Goal: Task Accomplishment & Management: Manage account settings

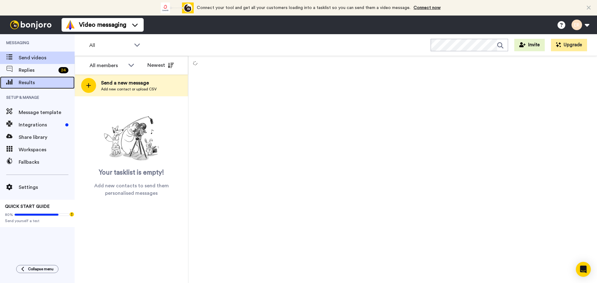
click at [37, 80] on span "Results" at bounding box center [47, 82] width 56 height 7
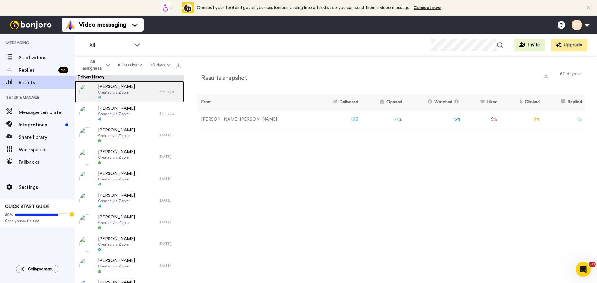
click at [131, 91] on span "Created via Zapier" at bounding box center [116, 92] width 37 height 5
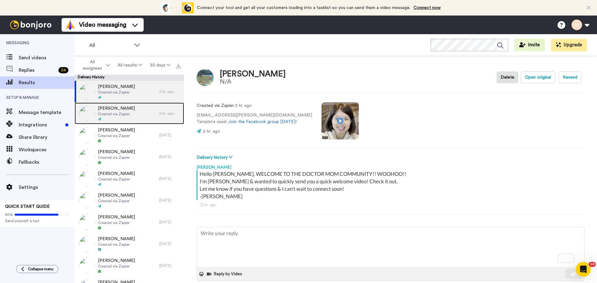
click at [126, 112] on span "Created via Zapier" at bounding box center [116, 114] width 37 height 5
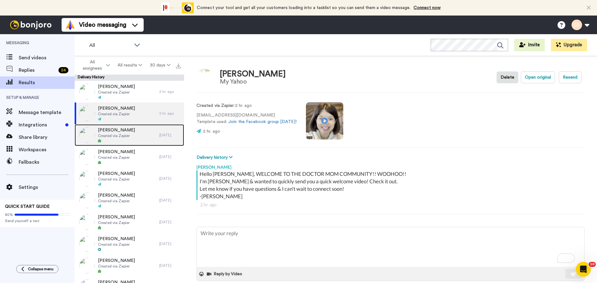
click at [124, 132] on span "Karla Shea-Salazar" at bounding box center [116, 130] width 37 height 6
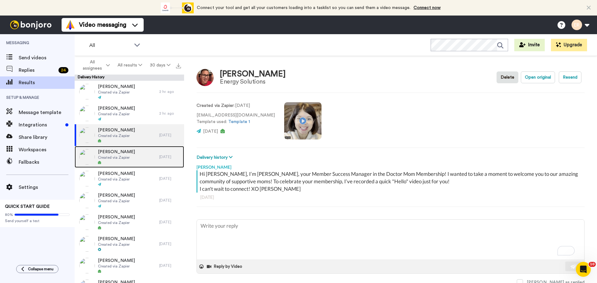
click at [119, 163] on div at bounding box center [116, 163] width 37 height 4
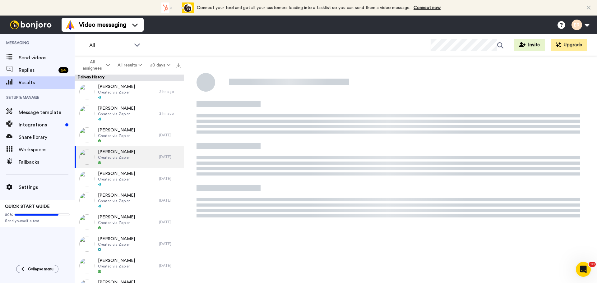
type textarea "x"
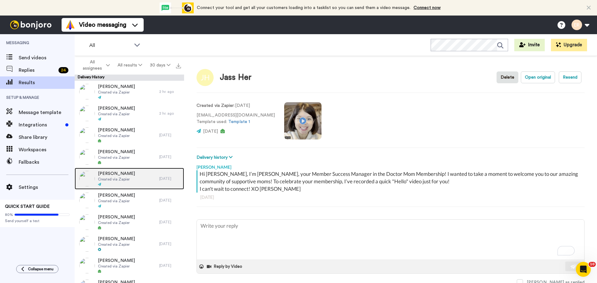
click at [137, 172] on div "Jessica Protonentis Created via Zapier" at bounding box center [117, 179] width 85 height 22
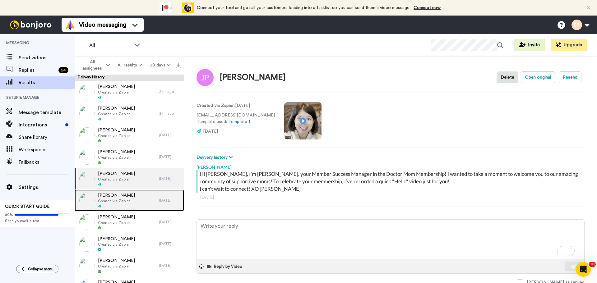
click at [123, 200] on span "Created via Zapier" at bounding box center [116, 201] width 37 height 5
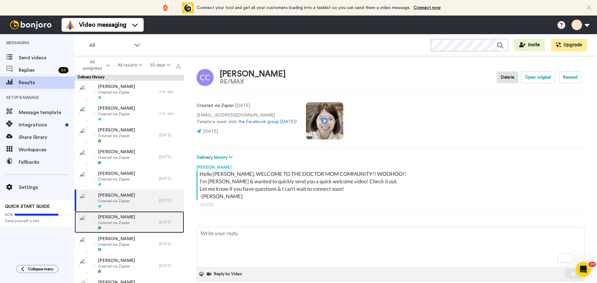
click at [118, 219] on span "[PERSON_NAME]" at bounding box center [116, 217] width 37 height 6
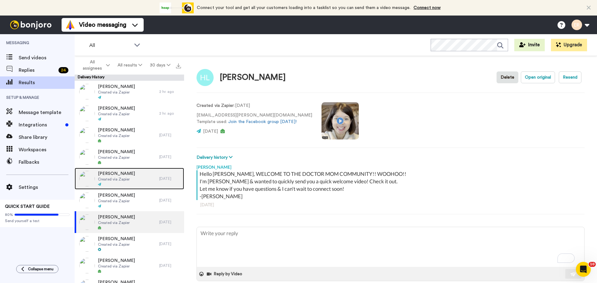
click at [116, 178] on span "Created via Zapier" at bounding box center [116, 179] width 37 height 5
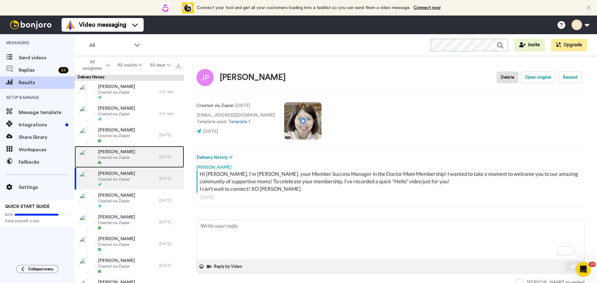
click at [128, 146] on div "Natasha Shea Created via Zapier" at bounding box center [117, 157] width 85 height 22
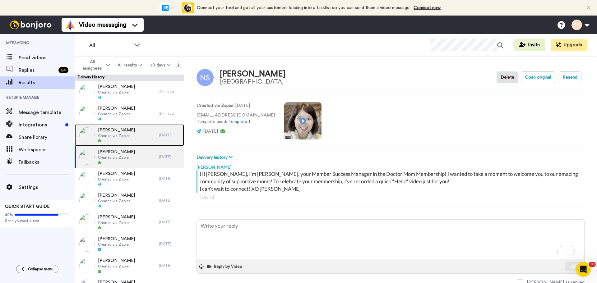
click at [128, 142] on div at bounding box center [116, 141] width 37 height 4
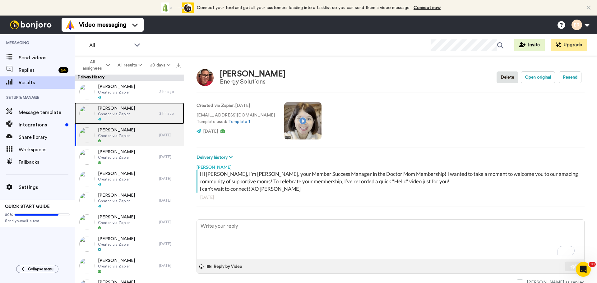
click at [121, 117] on div at bounding box center [116, 119] width 37 height 4
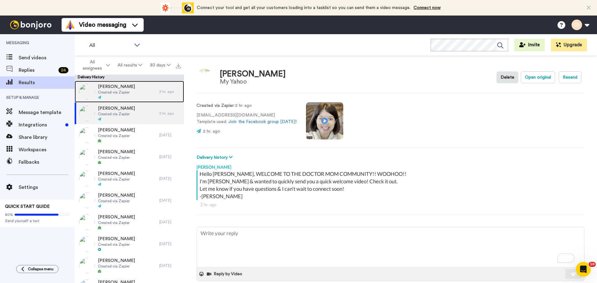
click at [121, 90] on span "Created via Zapier" at bounding box center [116, 92] width 37 height 5
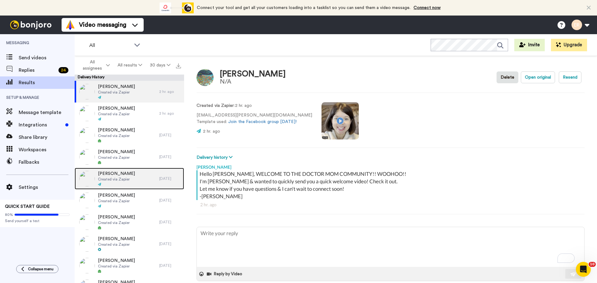
click at [123, 180] on span "Created via Zapier" at bounding box center [116, 179] width 37 height 5
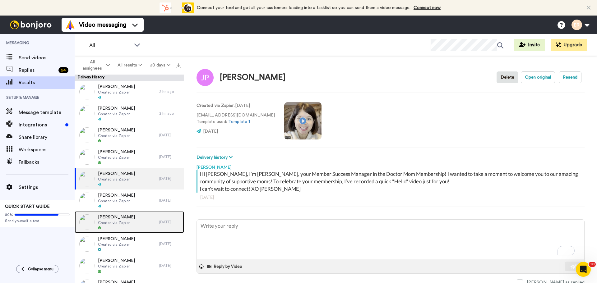
click at [119, 215] on span "[PERSON_NAME]" at bounding box center [116, 217] width 37 height 6
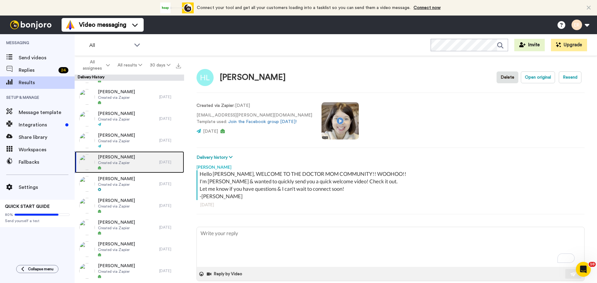
scroll to position [62, 0]
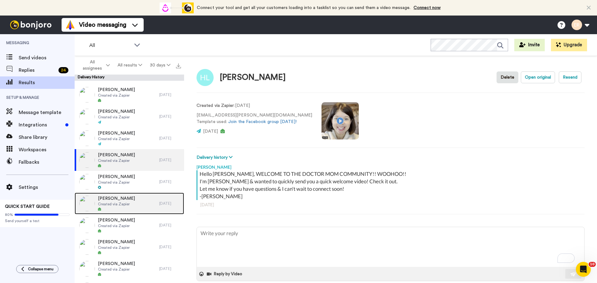
click at [122, 205] on span "Created via Zapier" at bounding box center [116, 204] width 37 height 5
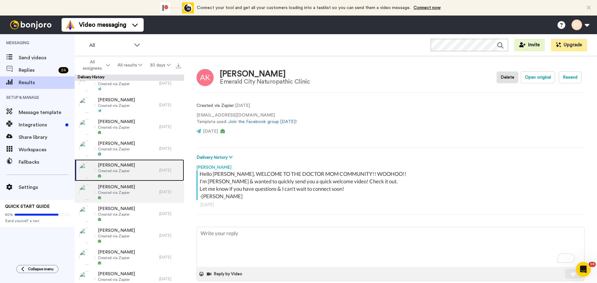
scroll to position [124, 0]
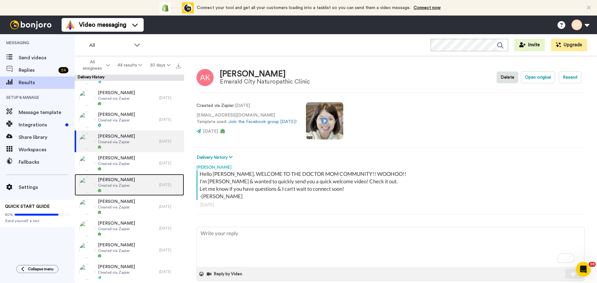
click at [134, 183] on div "Elizabeth Carlson Created via Zapier" at bounding box center [117, 185] width 85 height 22
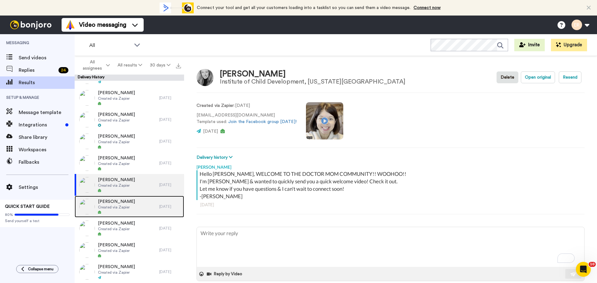
click at [130, 205] on div "Caitlin Glaze Created via Zapier" at bounding box center [117, 207] width 85 height 22
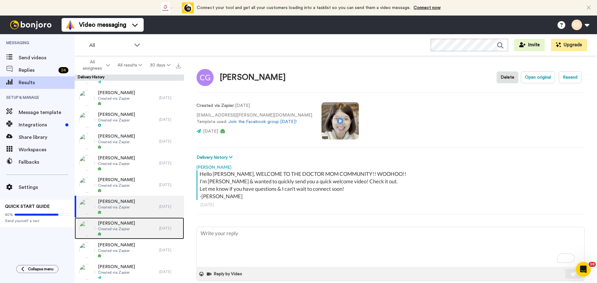
click at [128, 223] on span "[PERSON_NAME]" at bounding box center [116, 223] width 37 height 6
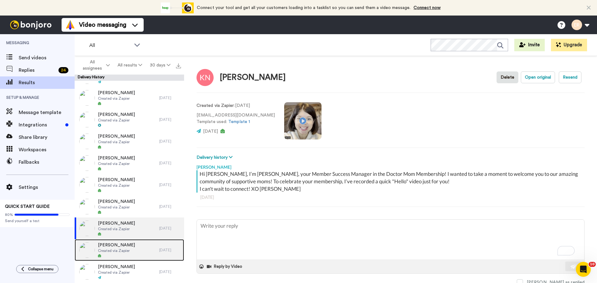
click at [140, 244] on div "Cassie Luimes Created via Zapier" at bounding box center [117, 250] width 85 height 22
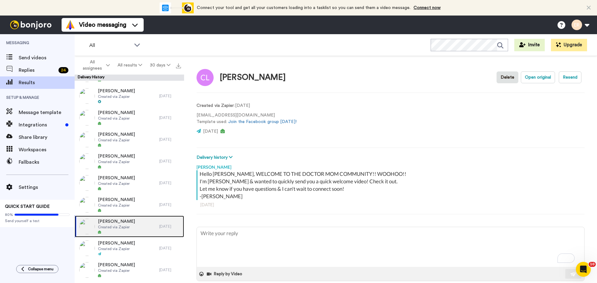
scroll to position [186, 0]
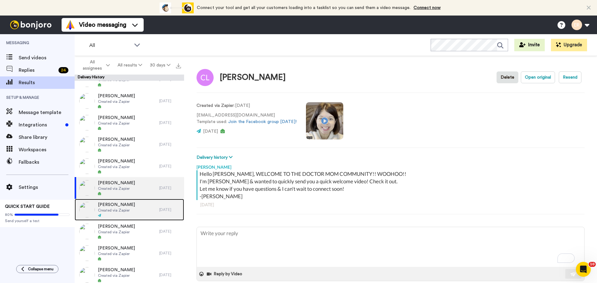
click at [127, 204] on span "[PERSON_NAME]" at bounding box center [116, 205] width 37 height 6
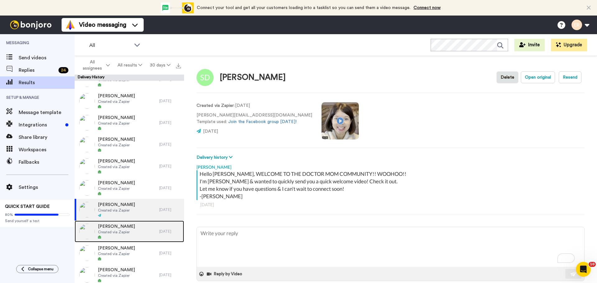
click at [122, 233] on span "Created via Zapier" at bounding box center [116, 232] width 37 height 5
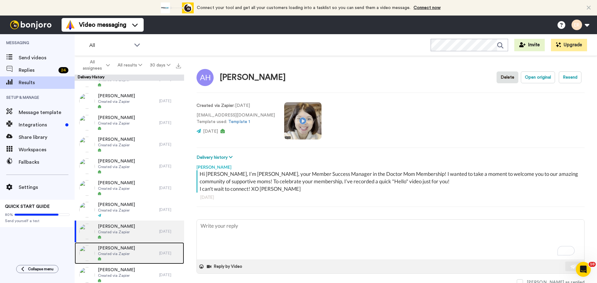
click at [122, 247] on span "[PERSON_NAME]" at bounding box center [116, 248] width 37 height 6
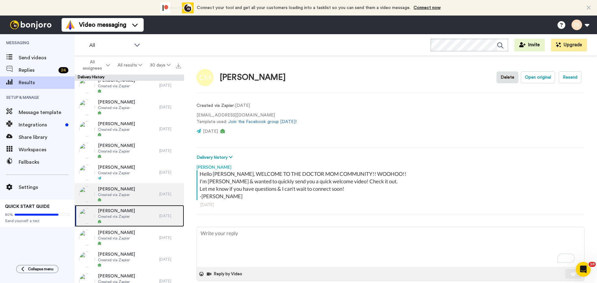
scroll to position [280, 0]
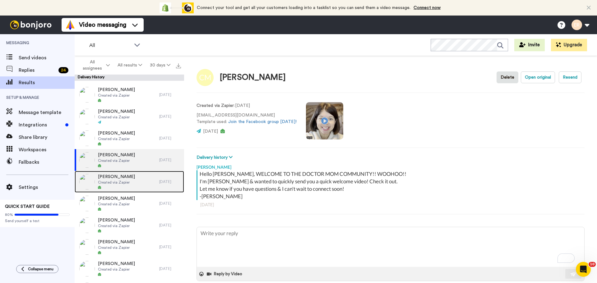
click at [118, 188] on div at bounding box center [116, 187] width 37 height 4
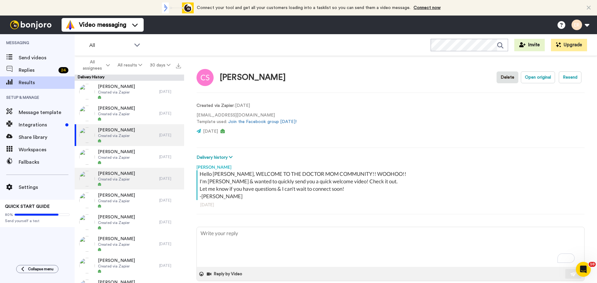
scroll to position [342, 0]
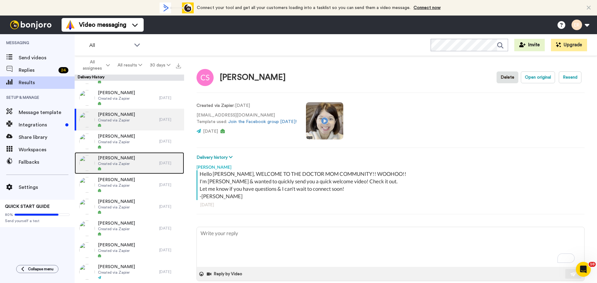
click at [110, 157] on span "Ariel Vargas" at bounding box center [116, 158] width 37 height 6
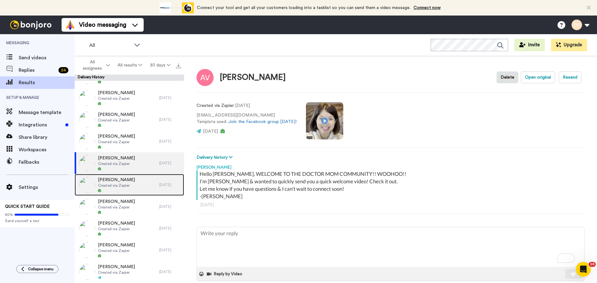
click at [117, 179] on span "Julia Rudenko" at bounding box center [116, 180] width 37 height 6
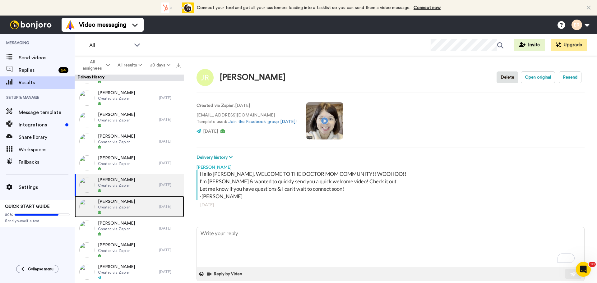
click at [125, 201] on span "Amelia Barter" at bounding box center [116, 202] width 37 height 6
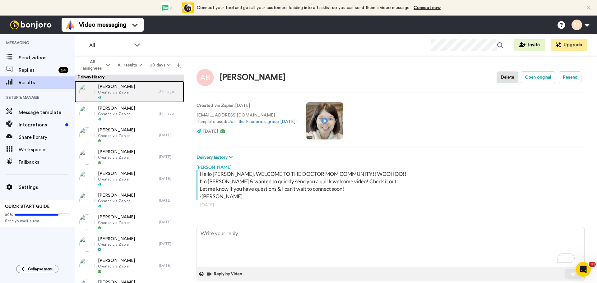
click at [128, 94] on span "Created via Zapier" at bounding box center [116, 92] width 37 height 5
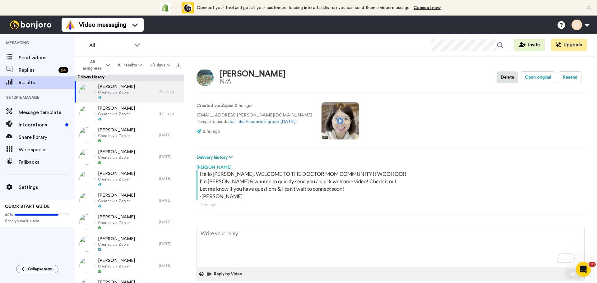
click at [238, 73] on div "[PERSON_NAME]" at bounding box center [253, 74] width 66 height 9
click at [210, 75] on img at bounding box center [204, 77] width 17 height 17
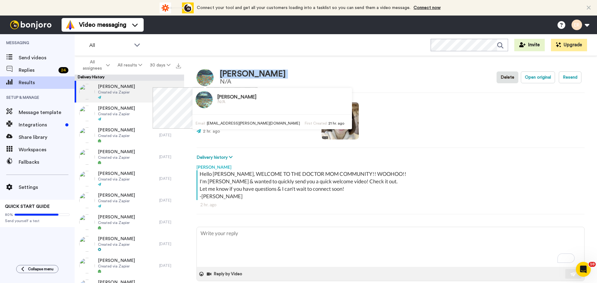
click at [210, 75] on img at bounding box center [204, 77] width 17 height 17
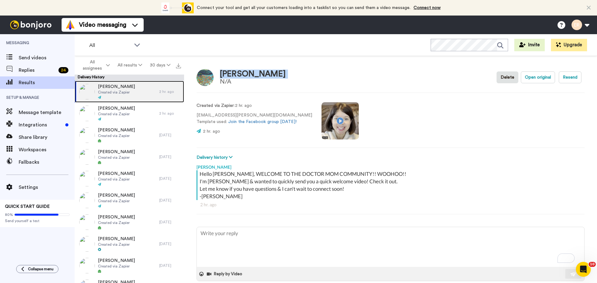
click at [138, 102] on div "Elisabetta Sorgente Created via Zapier" at bounding box center [117, 92] width 85 height 22
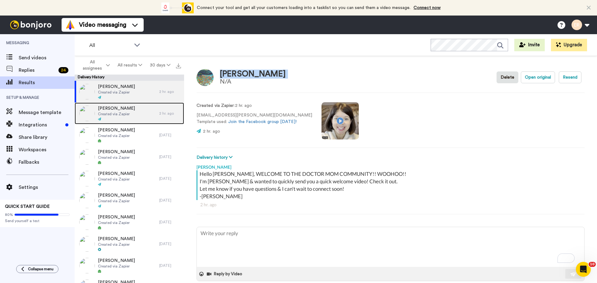
click at [129, 116] on span "Created via Zapier" at bounding box center [116, 114] width 37 height 5
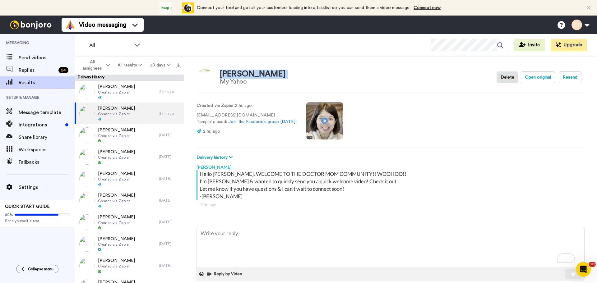
click at [237, 75] on div "[PERSON_NAME]" at bounding box center [253, 74] width 66 height 9
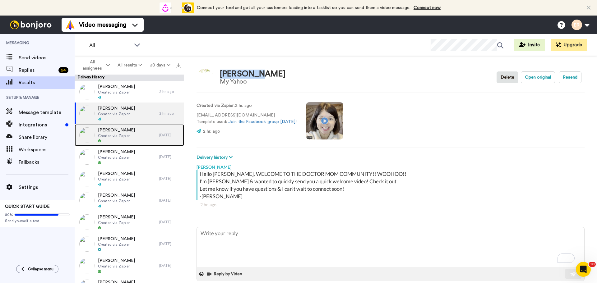
click at [119, 133] on span "Karla Shea-Salazar" at bounding box center [116, 130] width 37 height 6
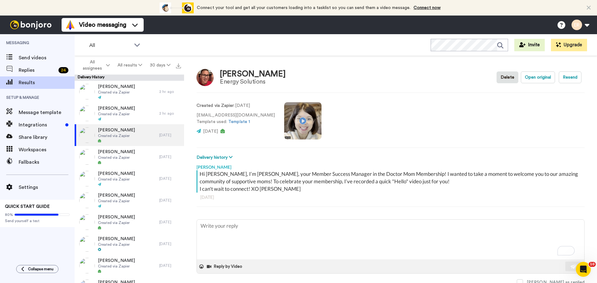
click at [207, 74] on img at bounding box center [204, 77] width 17 height 17
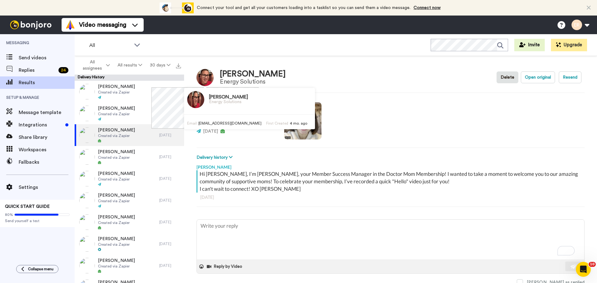
click at [207, 74] on img at bounding box center [204, 77] width 17 height 17
click at [212, 98] on h3 "Karla Shea-Salazar" at bounding box center [228, 97] width 39 height 6
click at [190, 102] on img at bounding box center [195, 99] width 17 height 17
click at [226, 96] on h3 "Karla Shea-Salazar" at bounding box center [228, 97] width 39 height 6
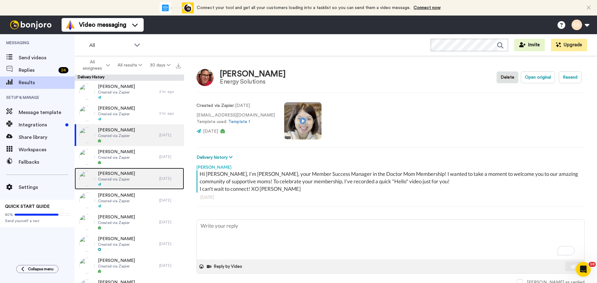
click at [125, 172] on span "[PERSON_NAME]" at bounding box center [116, 174] width 37 height 6
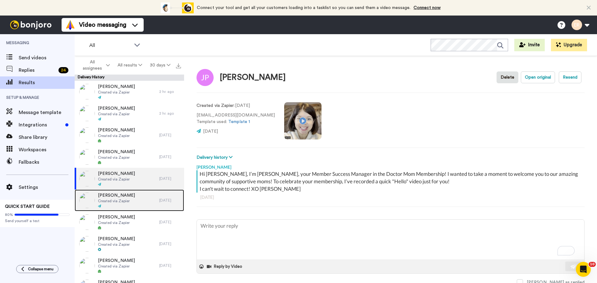
click at [152, 193] on div "Catherine Carchedi Created via Zapier" at bounding box center [117, 201] width 85 height 22
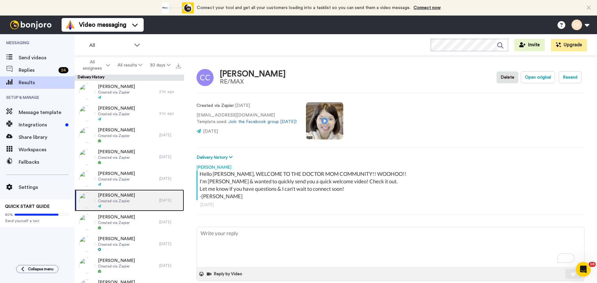
scroll to position [31, 0]
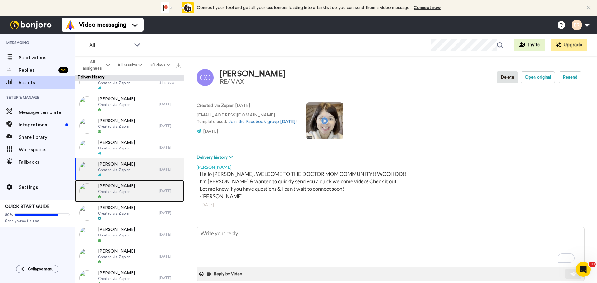
click at [128, 183] on span "[PERSON_NAME]" at bounding box center [116, 186] width 37 height 6
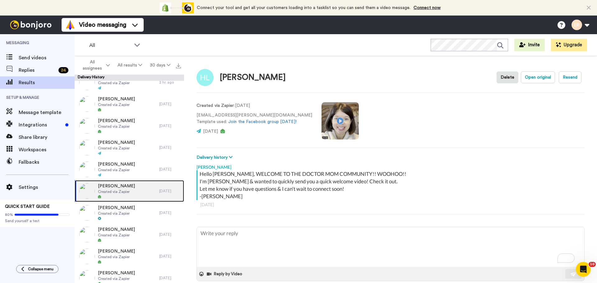
scroll to position [93, 0]
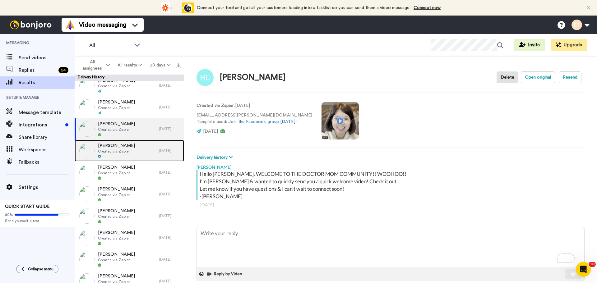
click at [112, 153] on span "Created via Zapier" at bounding box center [116, 151] width 37 height 5
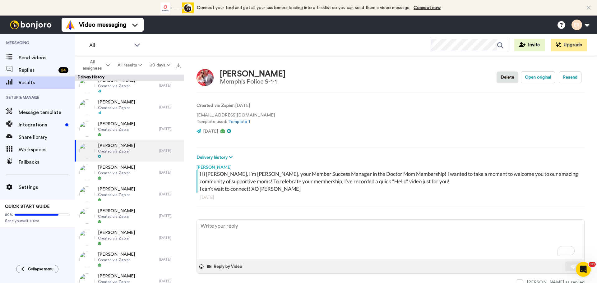
click at [208, 73] on img at bounding box center [204, 77] width 17 height 17
click at [230, 71] on div "[PERSON_NAME]" at bounding box center [253, 74] width 66 height 9
click at [538, 76] on button "Open original" at bounding box center [537, 77] width 34 height 12
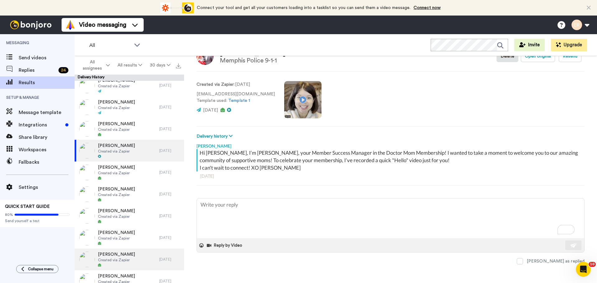
scroll to position [155, 0]
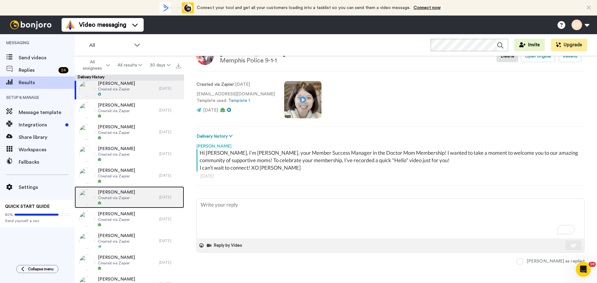
click at [124, 198] on span "Created via Zapier" at bounding box center [116, 197] width 37 height 5
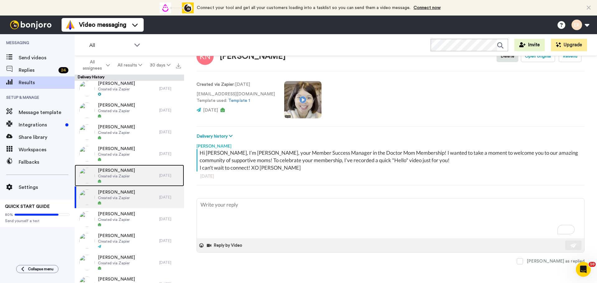
click at [127, 168] on span "[PERSON_NAME]" at bounding box center [116, 170] width 37 height 6
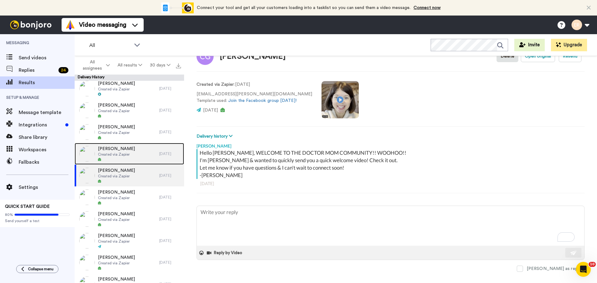
click at [131, 152] on span "Created via Zapier" at bounding box center [116, 154] width 37 height 5
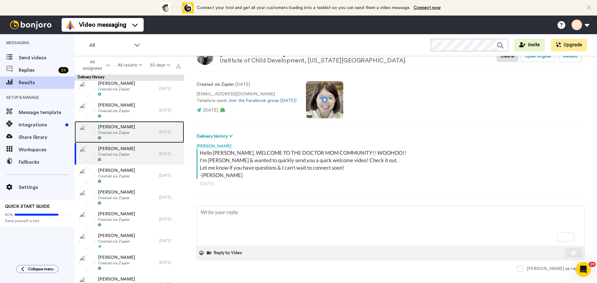
click at [134, 127] on div "Bree Orwig Created via Zapier" at bounding box center [117, 132] width 85 height 22
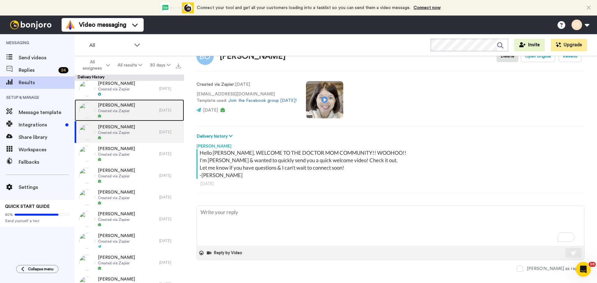
click at [131, 108] on div "Alyssa Kozowski Created via Zapier" at bounding box center [117, 110] width 85 height 22
type textarea "x"
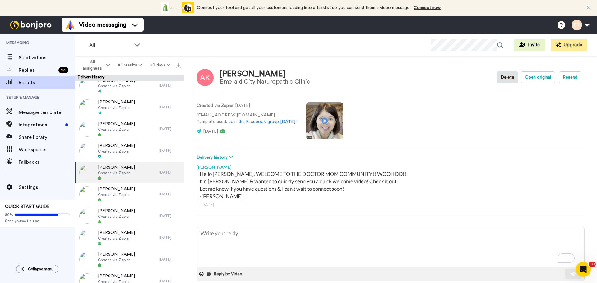
click at [236, 75] on div "[PERSON_NAME]" at bounding box center [265, 74] width 90 height 9
click at [236, 74] on div "[PERSON_NAME]" at bounding box center [265, 74] width 90 height 9
click at [237, 79] on div "Emerald City Naturopathic Clinic" at bounding box center [265, 81] width 90 height 7
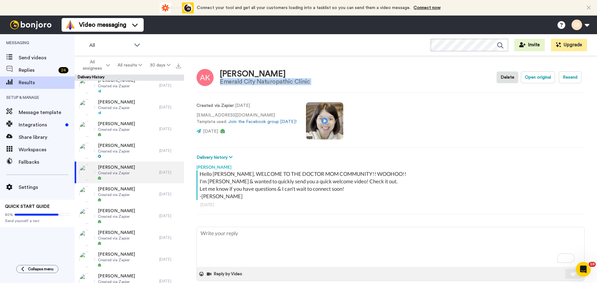
click at [237, 79] on div "Emerald City Naturopathic Clinic" at bounding box center [265, 81] width 90 height 7
click at [51, 53] on div "Send videos" at bounding box center [37, 58] width 75 height 12
